Goal: Information Seeking & Learning: Learn about a topic

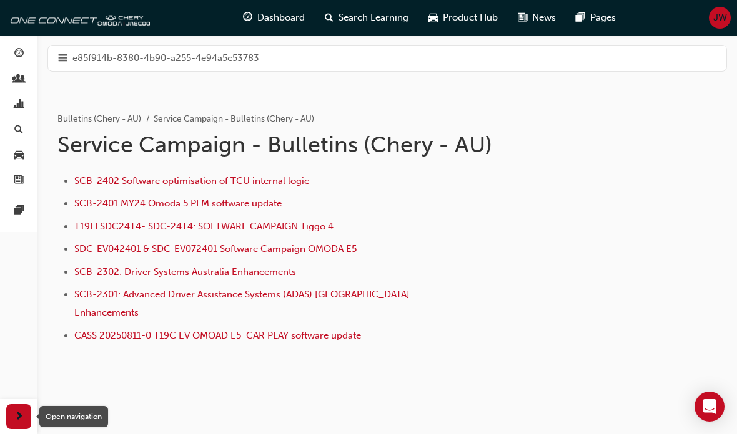
click at [24, 410] on div "button" at bounding box center [18, 416] width 25 height 25
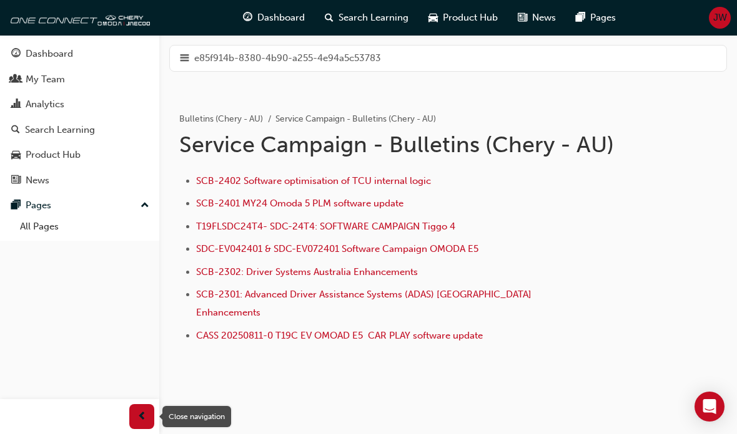
click at [45, 202] on div "Pages" at bounding box center [39, 205] width 26 height 14
click at [38, 203] on div "Pages" at bounding box center [39, 205] width 26 height 14
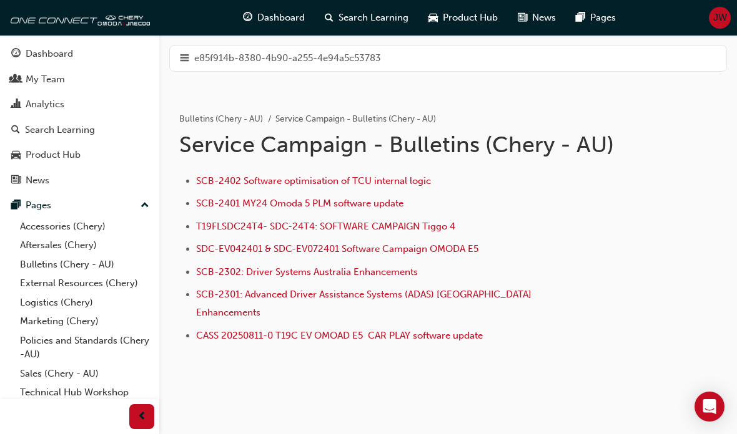
click at [39, 262] on link "Bulletins (Chery - AU)" at bounding box center [84, 264] width 139 height 19
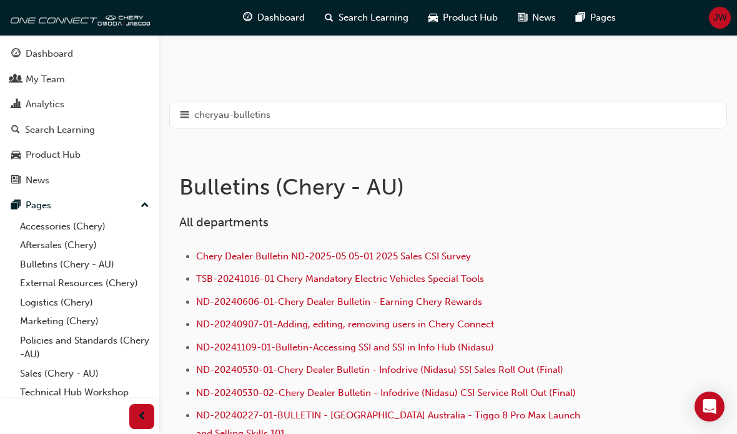
scroll to position [117, 0]
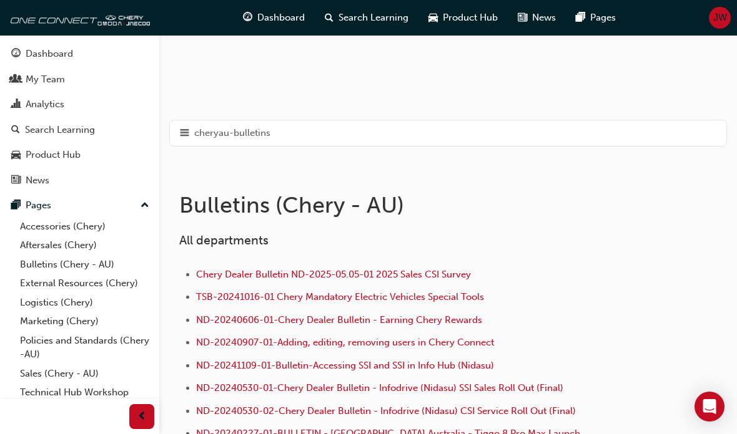
click at [186, 132] on span "hamburger-icon" at bounding box center [184, 133] width 9 height 16
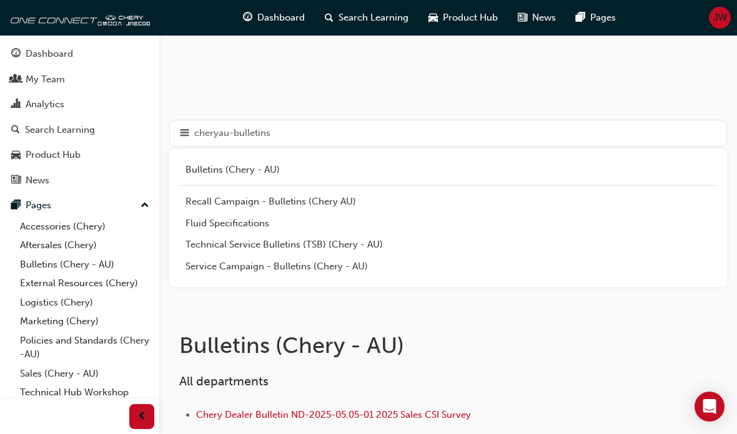
click at [202, 267] on div "Service Campaign - Bulletins (Chery - AU)" at bounding box center [447, 267] width 525 height 14
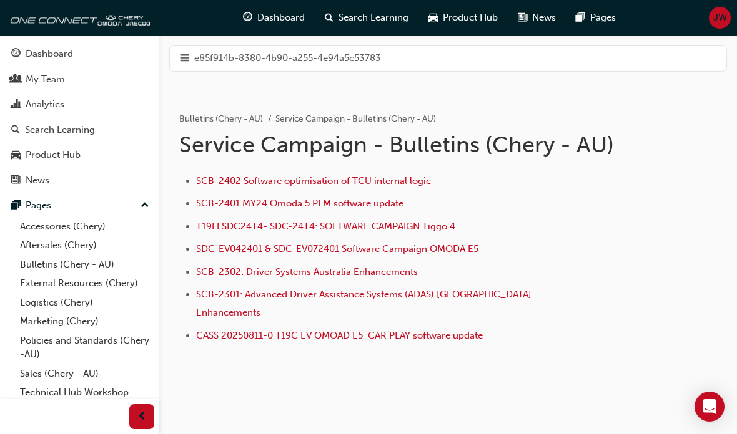
click at [258, 205] on span "SCB-2401 MY24 Omoda 5 PLM software update" at bounding box center [299, 203] width 207 height 11
click at [228, 180] on span "SCB-2402 Software optimisation of TCU internal logic" at bounding box center [313, 180] width 235 height 11
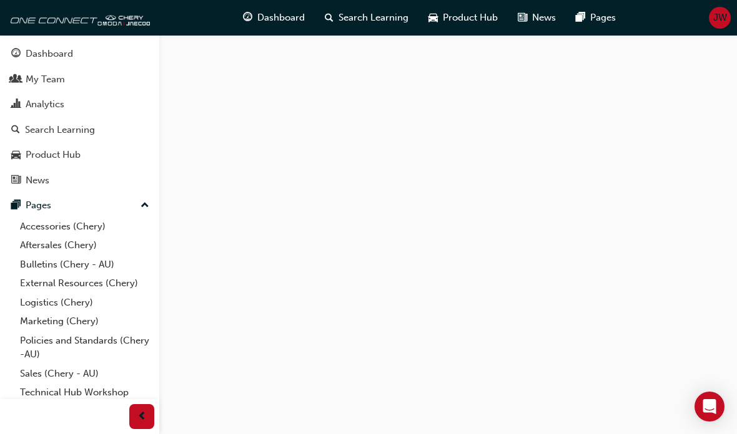
scroll to position [167, 0]
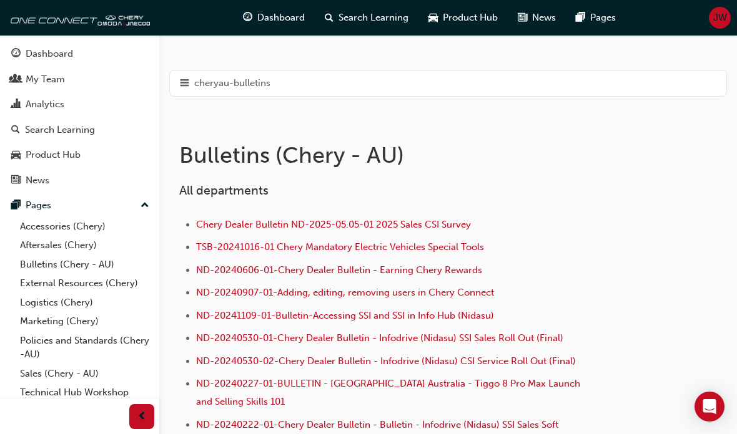
click at [187, 78] on span "hamburger-icon" at bounding box center [184, 84] width 9 height 16
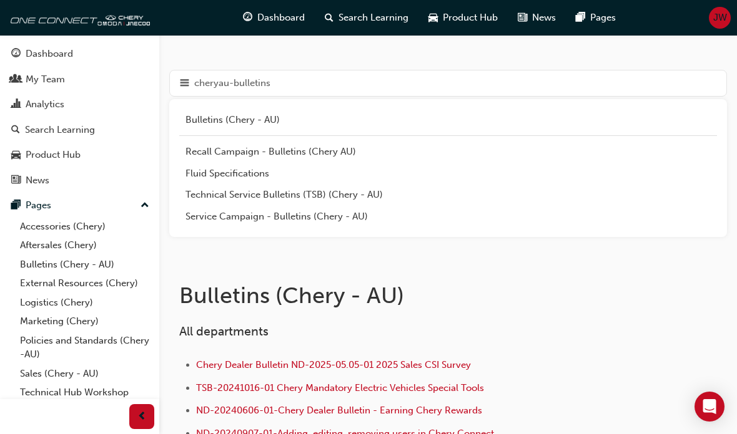
click at [211, 195] on div "Technical Service Bulletins (TSB) (Chery - AU)" at bounding box center [447, 195] width 525 height 14
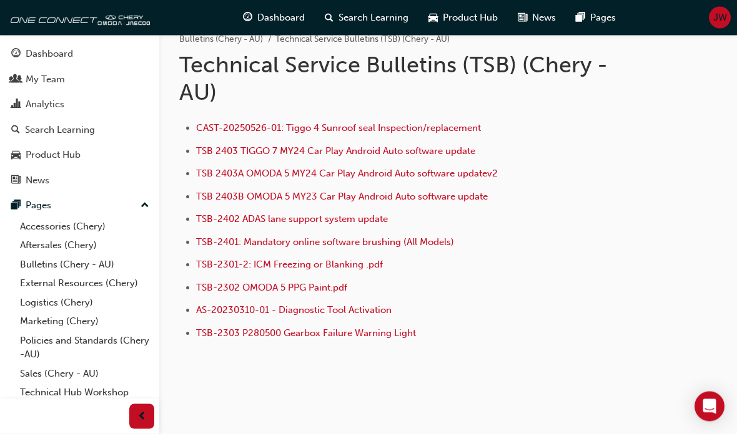
scroll to position [99, 0]
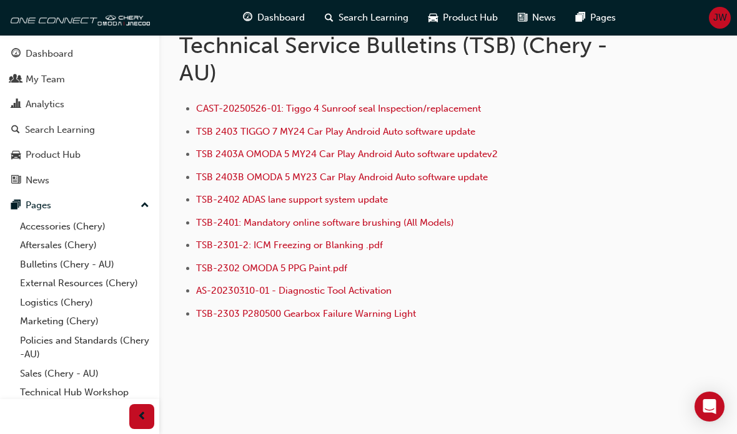
click at [230, 308] on span "TSB-2303 P280500 Gearbox Failure Warning Light" at bounding box center [306, 313] width 220 height 11
